Goal: Information Seeking & Learning: Learn about a topic

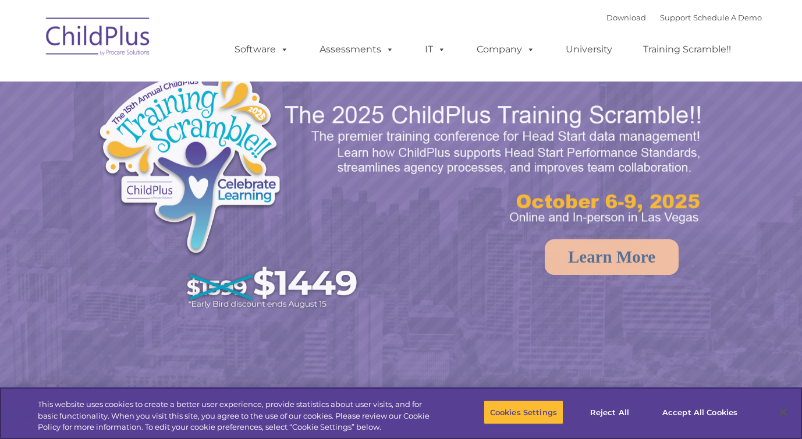
select select "MEDIUM"
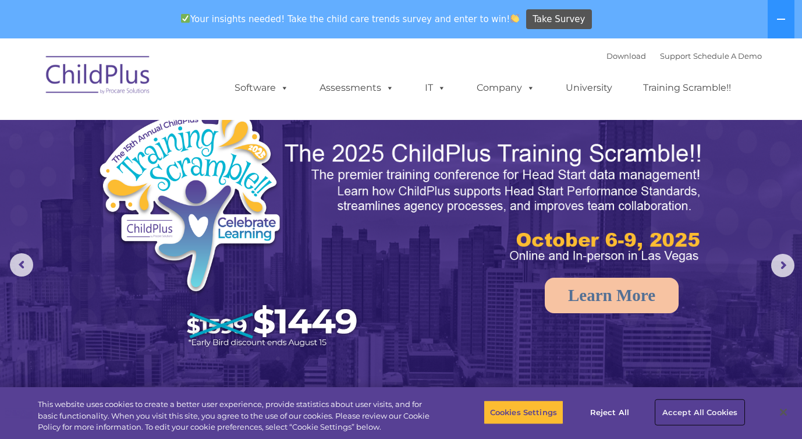
click at [674, 408] on button "Accept All Cookies" at bounding box center [700, 412] width 88 height 24
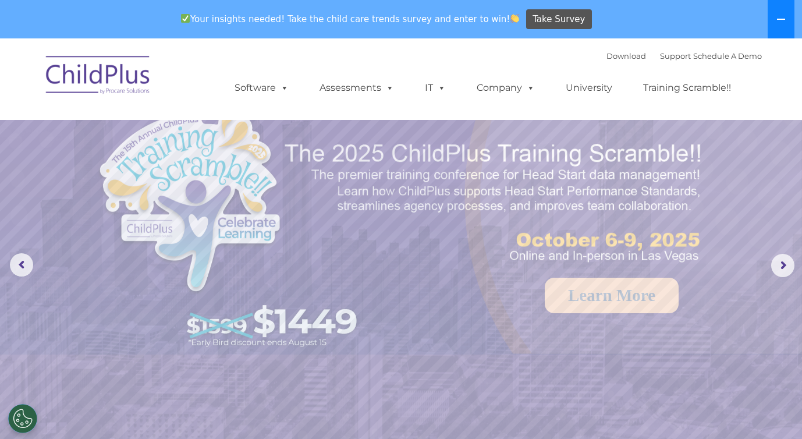
click at [781, 19] on icon at bounding box center [781, 19] width 8 height 1
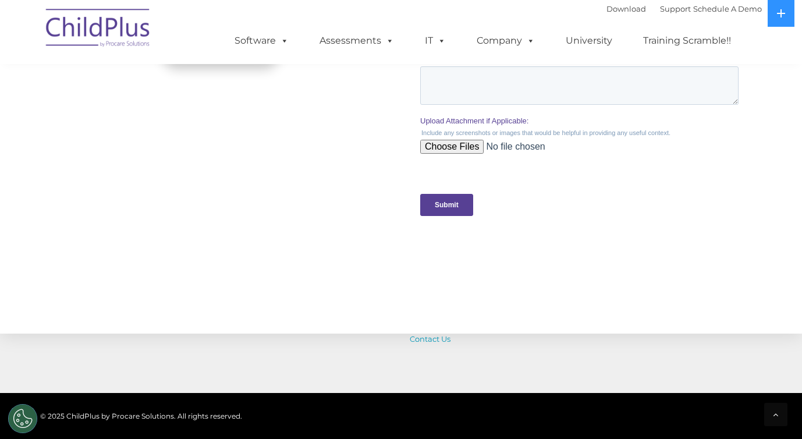
scroll to position [1280, 0]
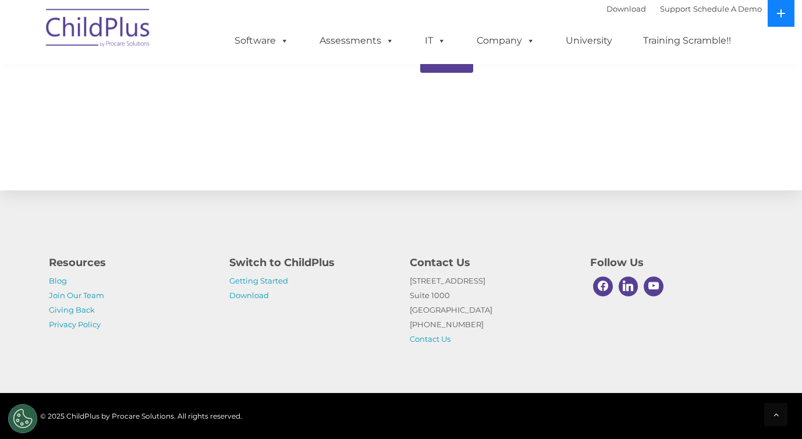
click at [774, 15] on button at bounding box center [781, 13] width 27 height 27
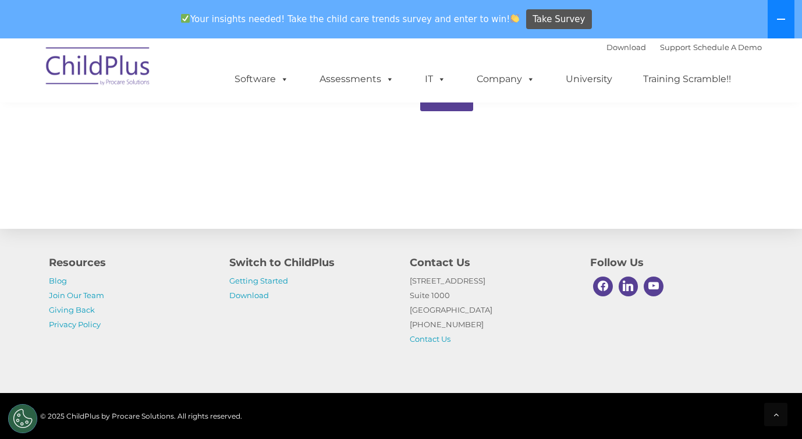
click at [774, 15] on button at bounding box center [781, 19] width 27 height 38
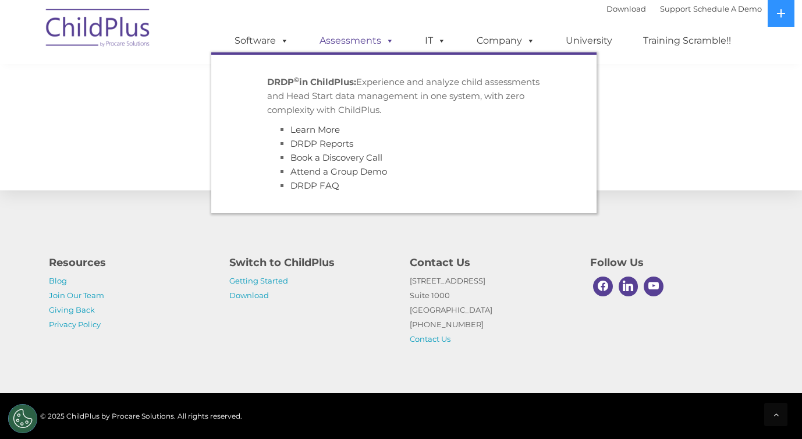
click at [384, 38] on span at bounding box center [387, 40] width 13 height 11
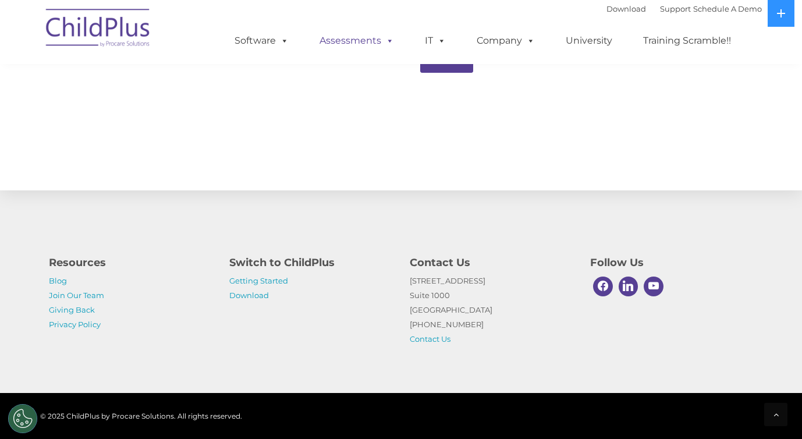
click at [383, 38] on span at bounding box center [387, 40] width 13 height 11
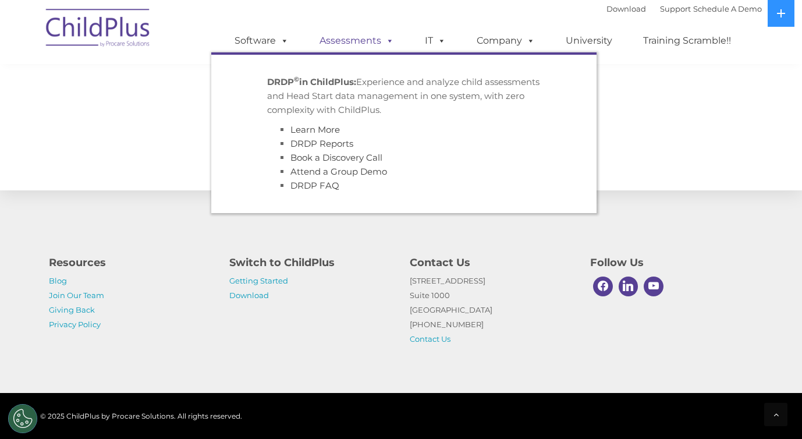
click at [383, 39] on span at bounding box center [387, 40] width 13 height 11
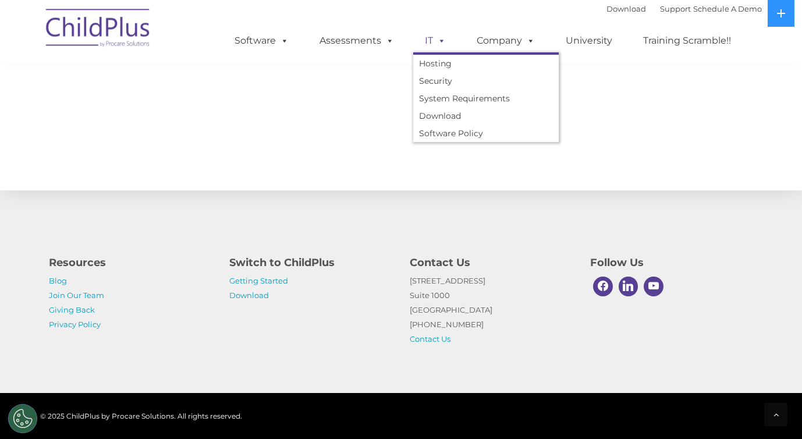
click at [441, 39] on span at bounding box center [439, 40] width 13 height 11
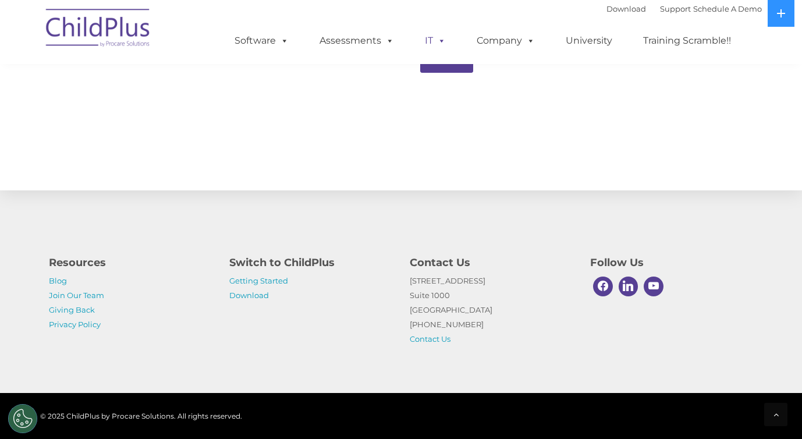
click at [441, 39] on span at bounding box center [439, 40] width 13 height 11
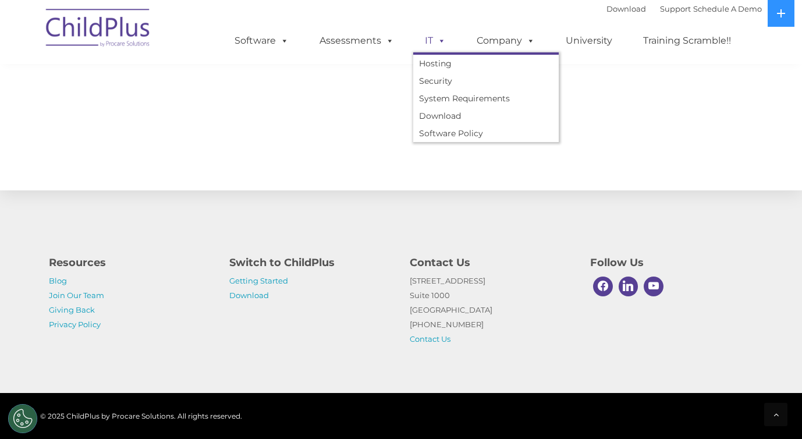
click at [441, 39] on span at bounding box center [439, 40] width 13 height 11
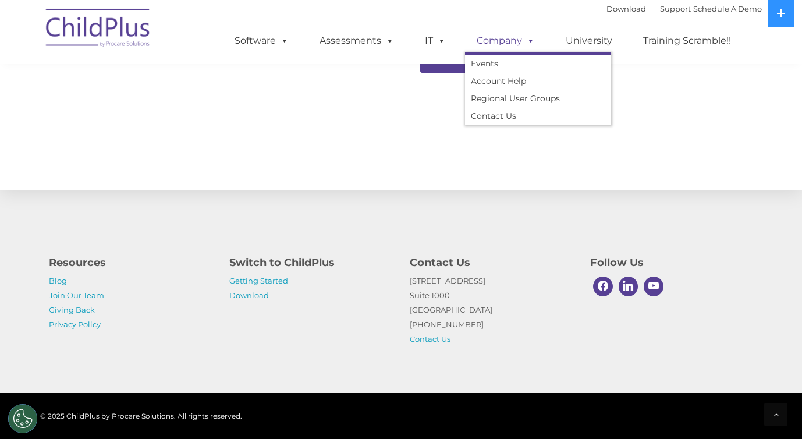
click at [502, 37] on link "Company" at bounding box center [506, 40] width 82 height 23
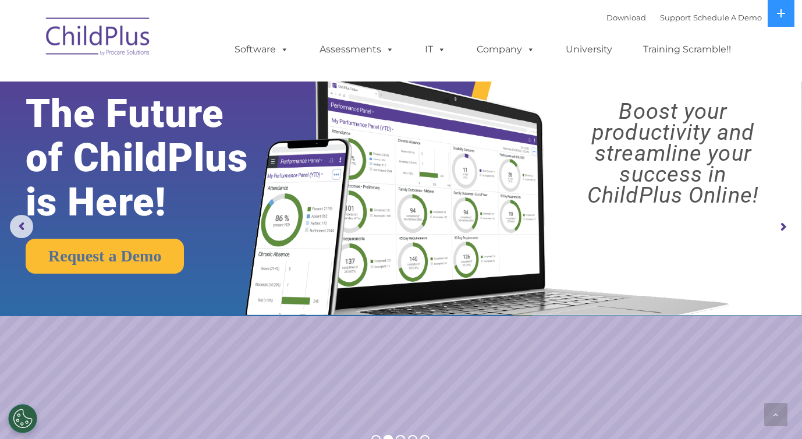
scroll to position [1280, 0]
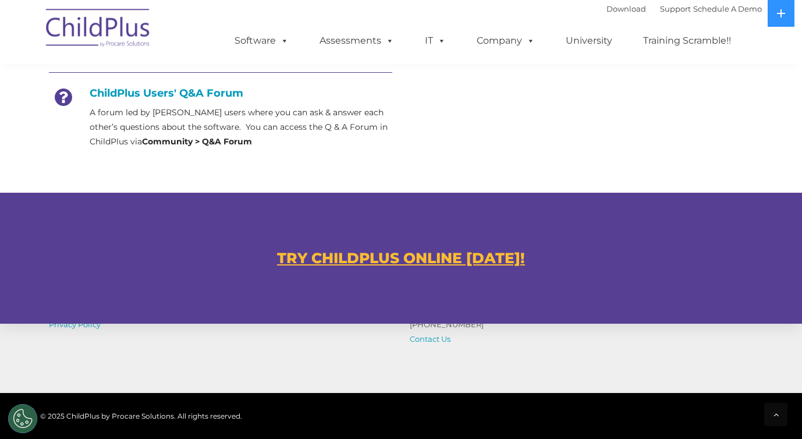
scroll to position [685, 0]
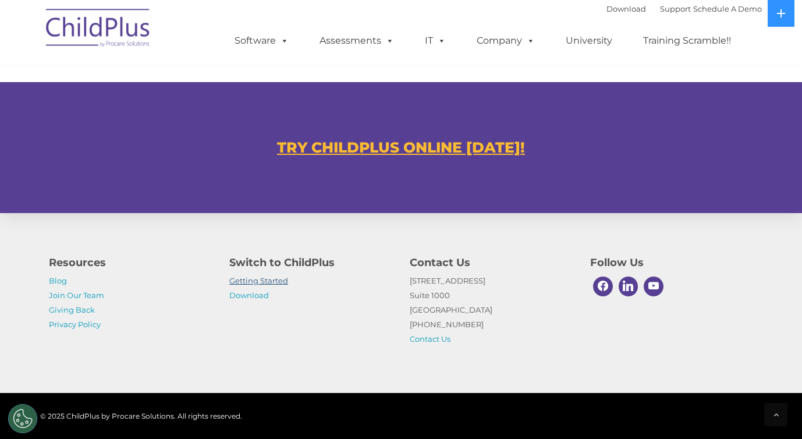
click at [271, 282] on link "Getting Started" at bounding box center [258, 280] width 59 height 9
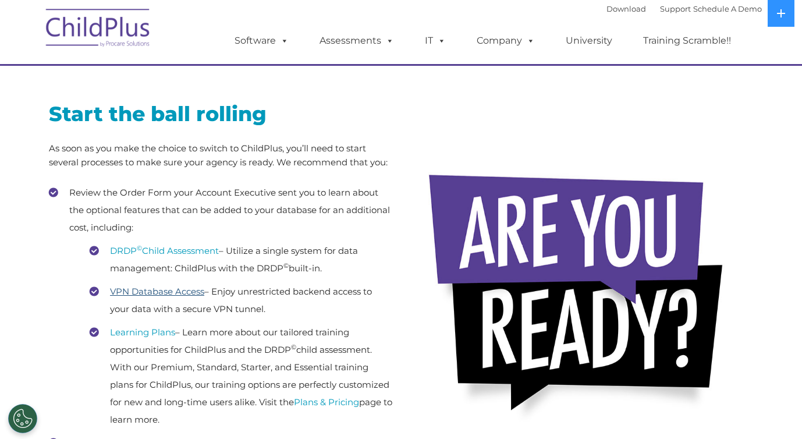
scroll to position [172, 0]
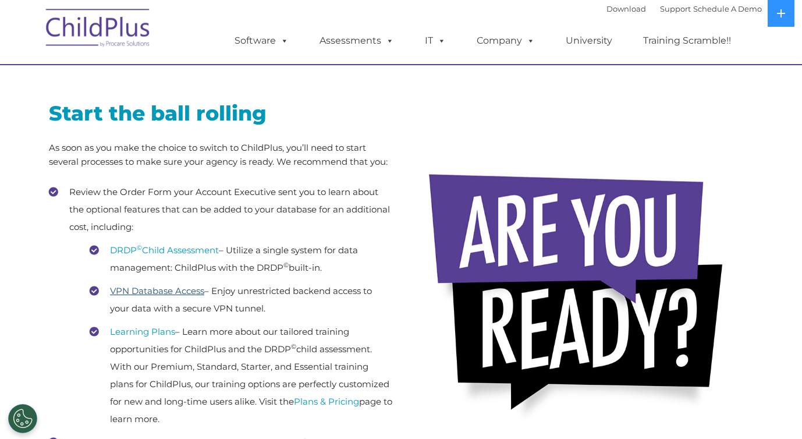
click at [180, 291] on link "VPN Database Access" at bounding box center [157, 290] width 94 height 11
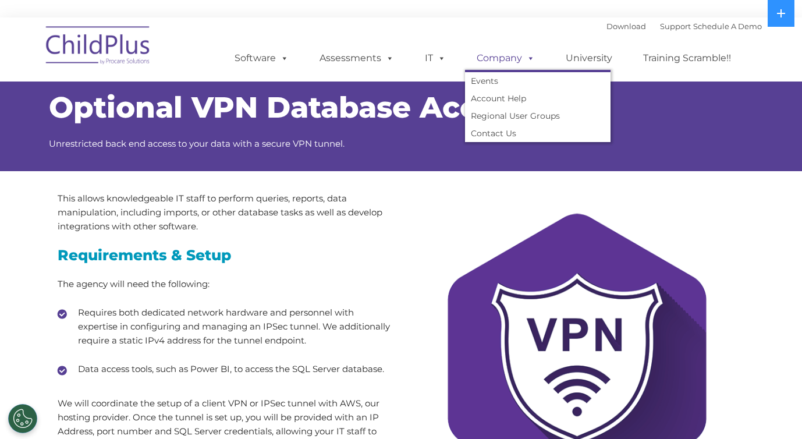
click at [496, 52] on link "Company" at bounding box center [506, 58] width 82 height 23
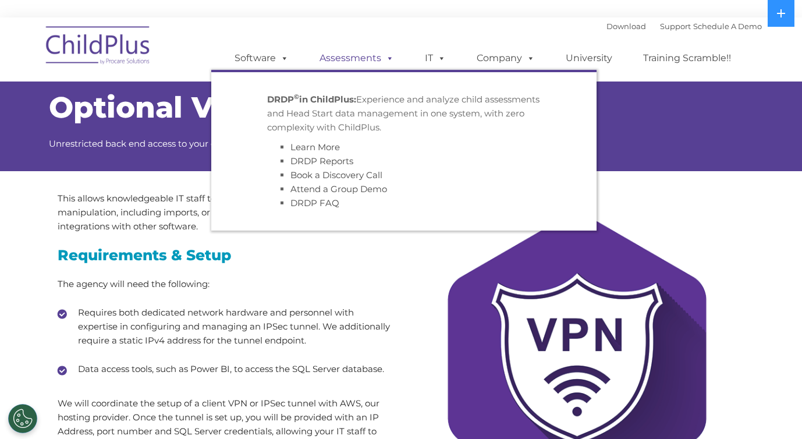
click at [366, 62] on link "Assessments" at bounding box center [357, 58] width 98 height 23
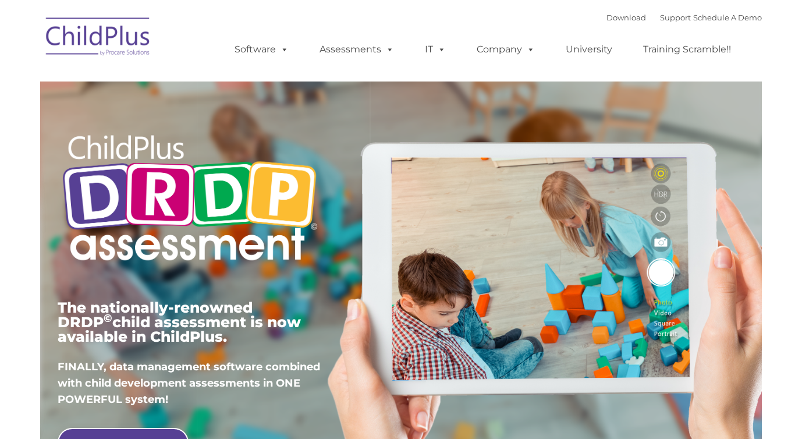
scroll to position [280, 0]
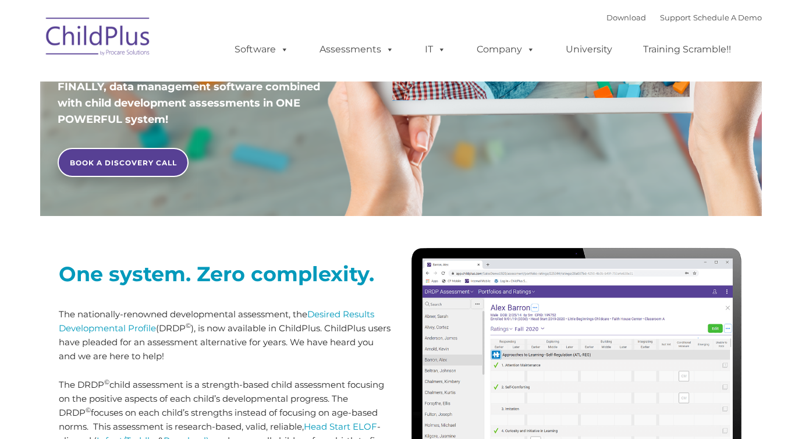
type input ""
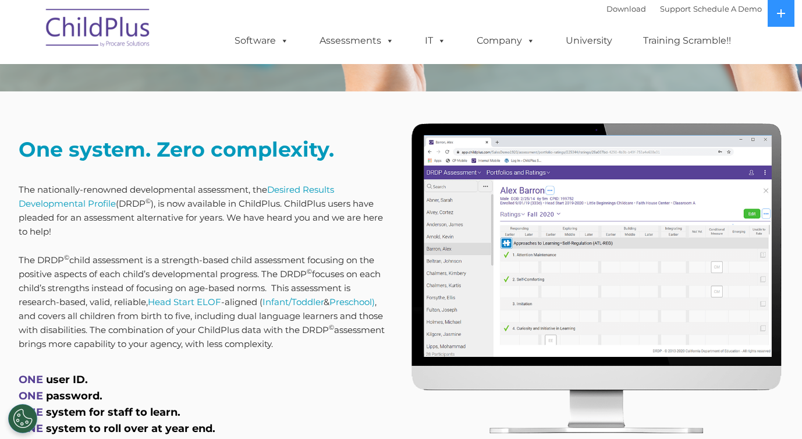
scroll to position [639, 0]
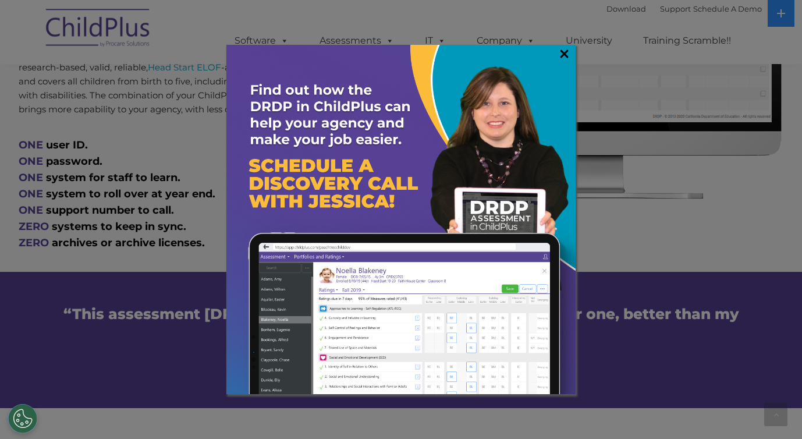
click at [559, 56] on link "×" at bounding box center [564, 54] width 13 height 12
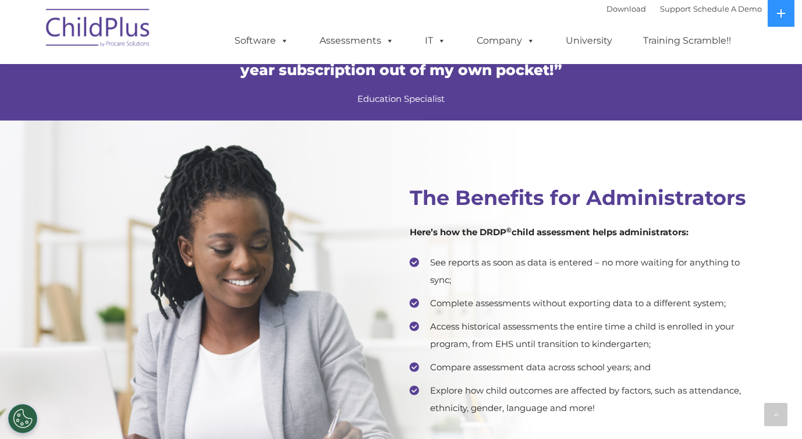
scroll to position [2244, 0]
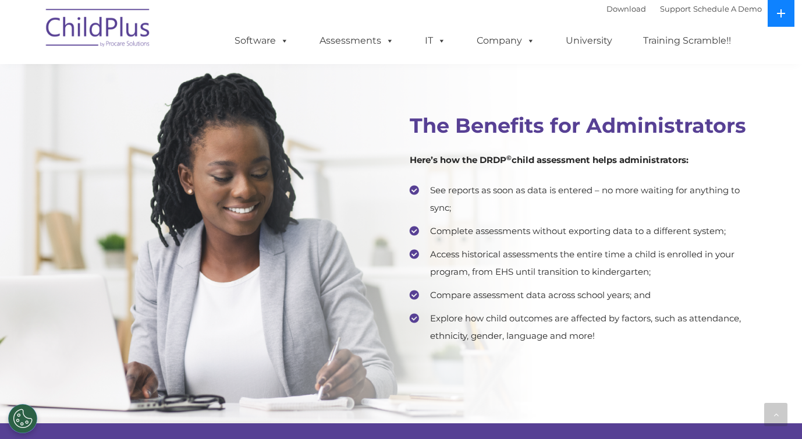
click at [774, 15] on button at bounding box center [781, 13] width 27 height 27
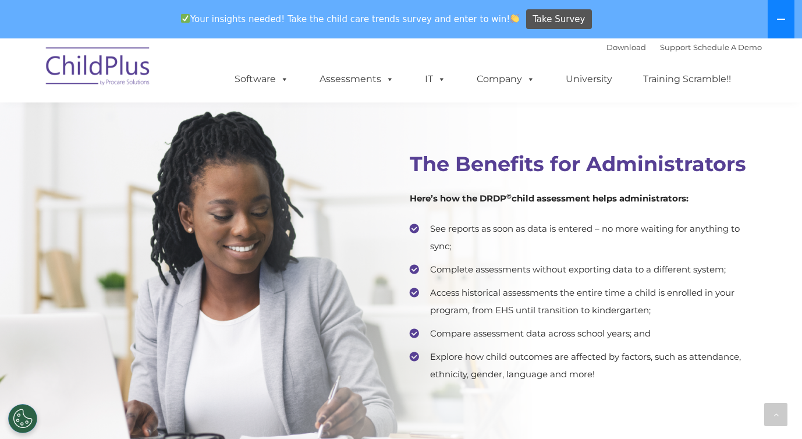
click at [774, 15] on button at bounding box center [781, 19] width 27 height 38
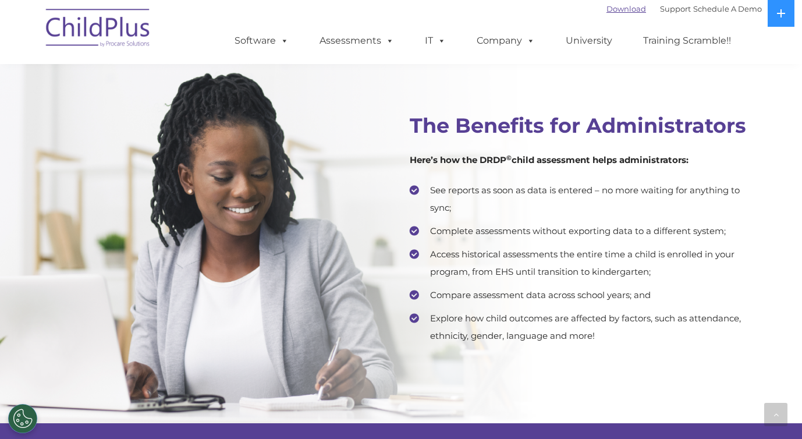
click at [607, 7] on link "Download" at bounding box center [627, 8] width 40 height 9
